Goal: Information Seeking & Learning: Check status

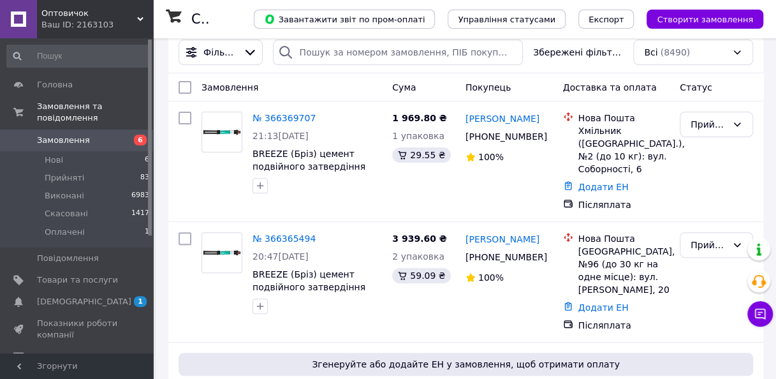
scroll to position [127, 0]
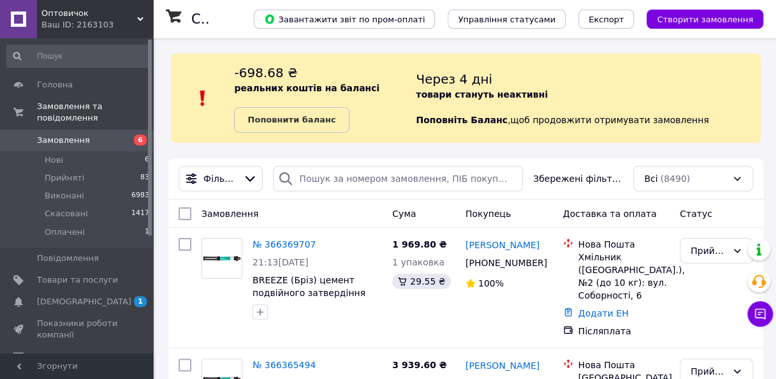
scroll to position [189, 0]
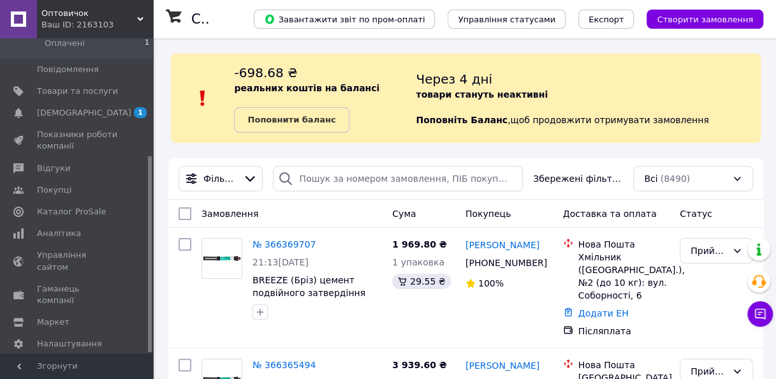
click at [148, 261] on div at bounding box center [150, 196] width 4 height 312
click at [71, 228] on span "Аналітика" at bounding box center [59, 233] width 44 height 11
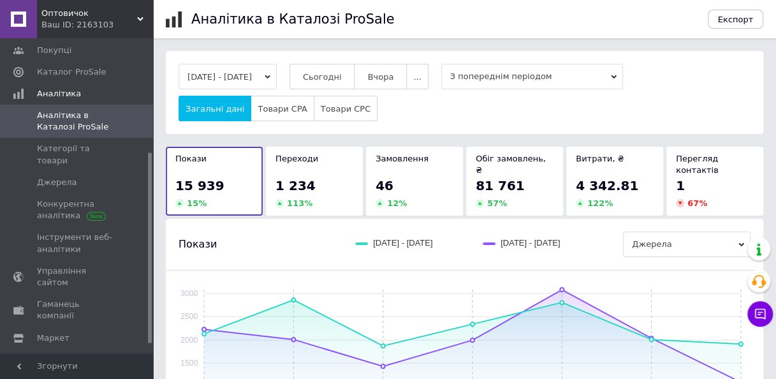
click at [291, 178] on span "1 234" at bounding box center [295, 185] width 40 height 15
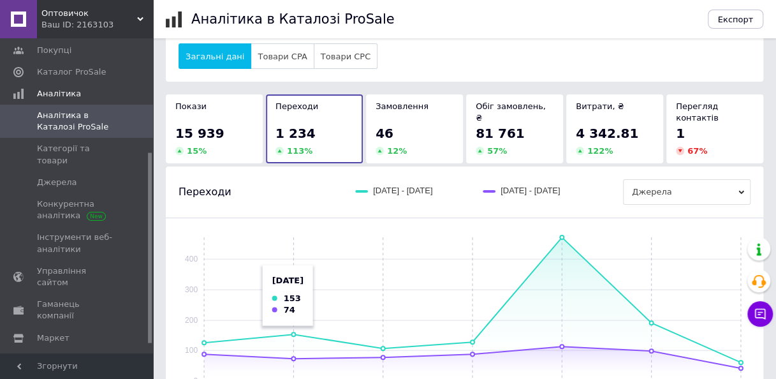
scroll to position [51, 0]
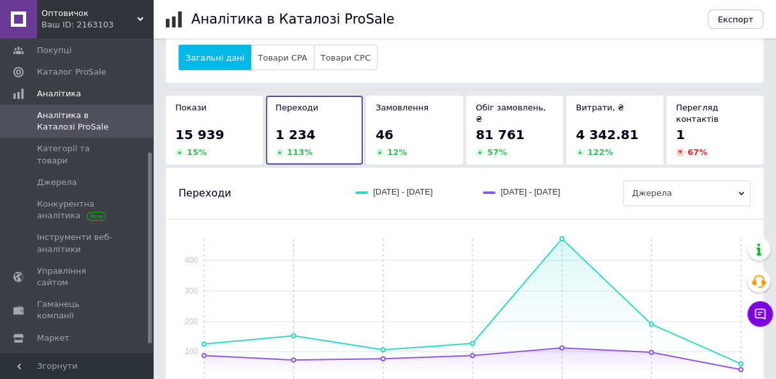
click at [238, 101] on div "Покази 15 939 15 %" at bounding box center [214, 130] width 97 height 69
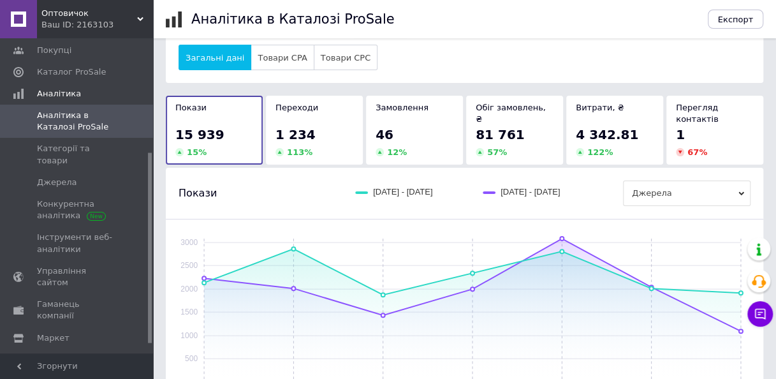
scroll to position [51, 0]
click at [324, 126] on div "1 234" at bounding box center [314, 135] width 78 height 18
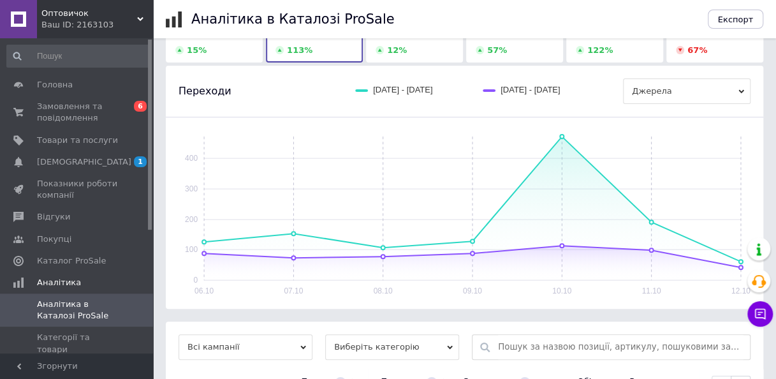
click at [150, 76] on div at bounding box center [150, 196] width 4 height 312
click at [112, 112] on span "Замовлення та повідомлення" at bounding box center [77, 112] width 81 height 23
